Goal: Navigation & Orientation: Find specific page/section

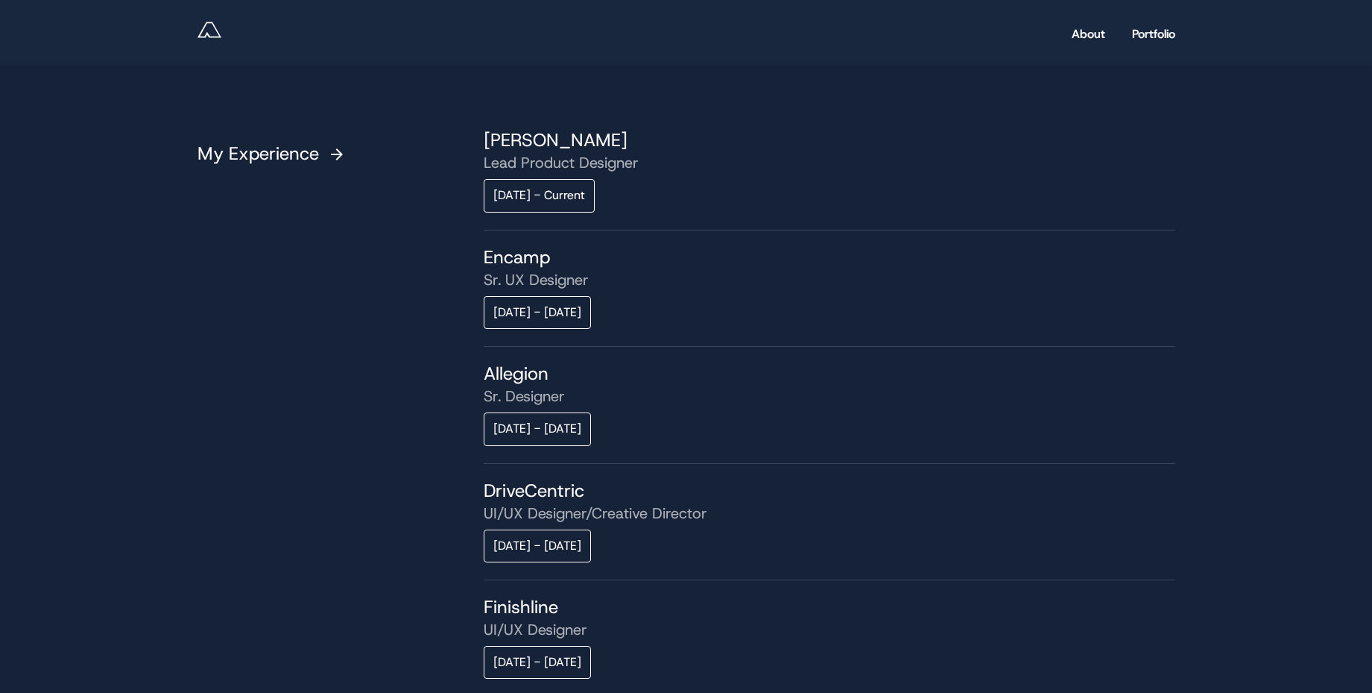
scroll to position [1075, 0]
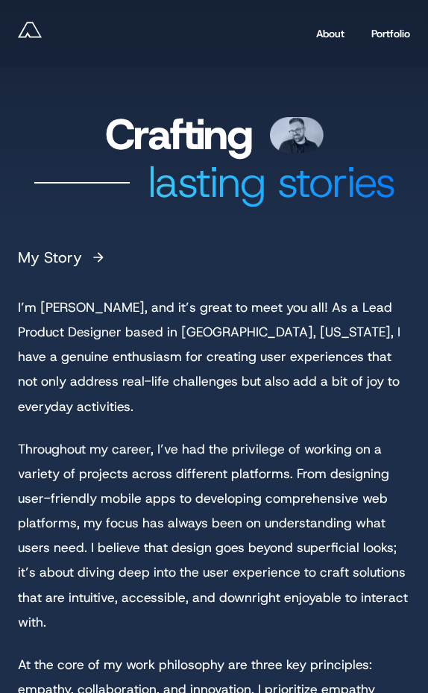
scroll to position [1633, 0]
